Goal: Task Accomplishment & Management: Complete application form

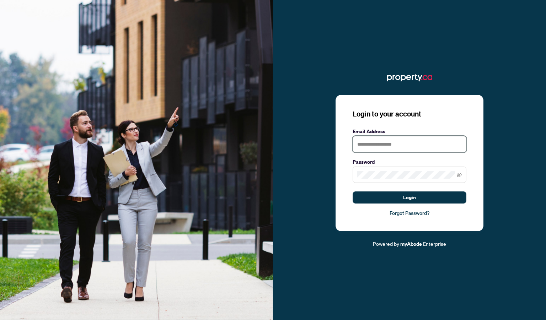
click at [403, 148] on input "text" at bounding box center [410, 144] width 114 height 16
type input "**********"
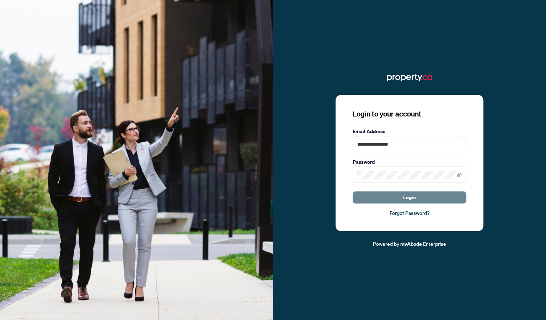
click at [423, 199] on button "Login" at bounding box center [410, 198] width 114 height 12
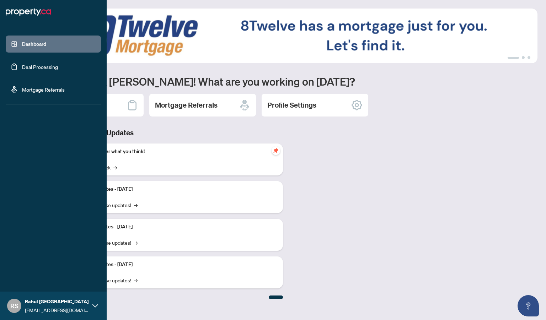
click at [34, 68] on link "Deal Processing" at bounding box center [40, 67] width 36 height 6
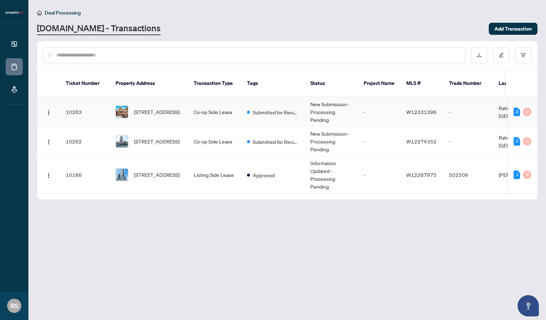
click at [227, 105] on td "Co-op Side Lease" at bounding box center [214, 112] width 53 height 30
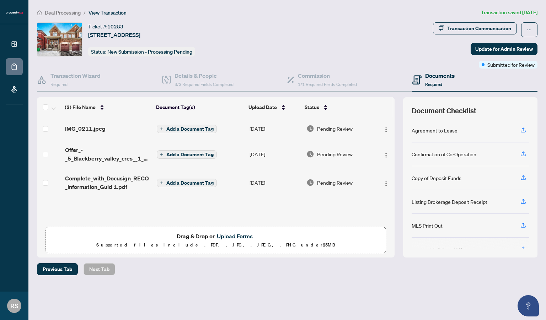
click at [232, 237] on button "Upload Forms" at bounding box center [235, 236] width 40 height 9
click at [230, 235] on button "Upload Forms" at bounding box center [235, 236] width 40 height 9
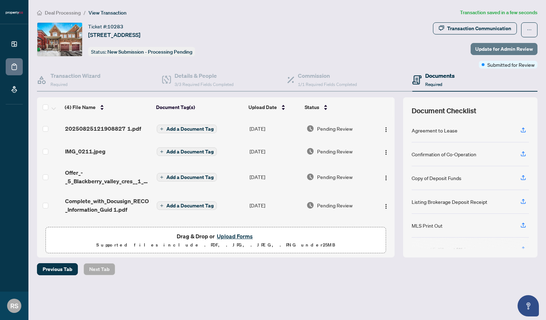
click at [498, 51] on span "Update for Admin Review" at bounding box center [505, 48] width 58 height 11
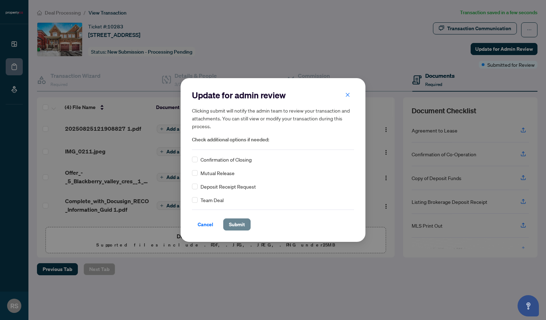
click at [238, 228] on span "Submit" at bounding box center [237, 224] width 16 height 11
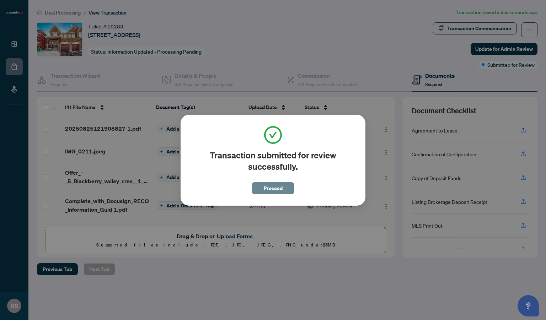
click at [261, 190] on button "Proceed" at bounding box center [273, 188] width 43 height 12
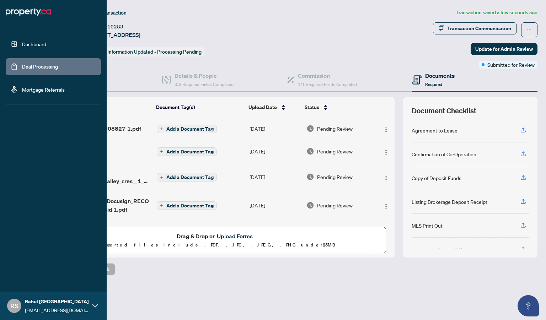
click at [49, 68] on link "Deal Processing" at bounding box center [40, 67] width 36 height 6
